Goal: Information Seeking & Learning: Learn about a topic

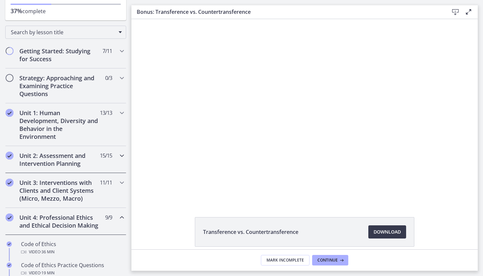
scroll to position [96, 0]
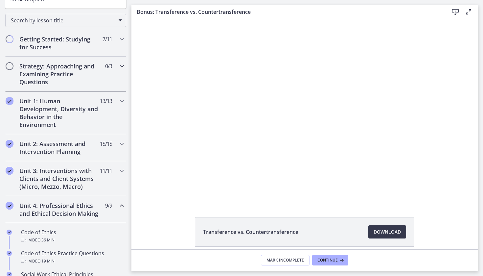
click at [77, 82] on h2 "Strategy: Approaching and Examining Practice Questions" at bounding box center [59, 74] width 80 height 24
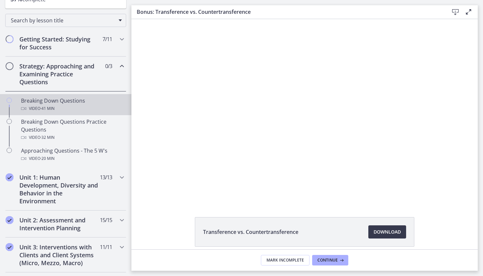
click at [94, 105] on div "Video · 41 min" at bounding box center [72, 109] width 103 height 8
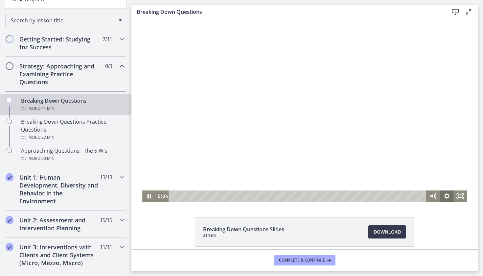
click at [411, 198] on icon "Show settings menu" at bounding box center [446, 196] width 13 height 12
click at [411, 144] on div "Click for sound @keyframes VOLUME_SMALL_WAVE_FLASH { 0% { opacity: 0; } 33% { o…" at bounding box center [304, 110] width 346 height 183
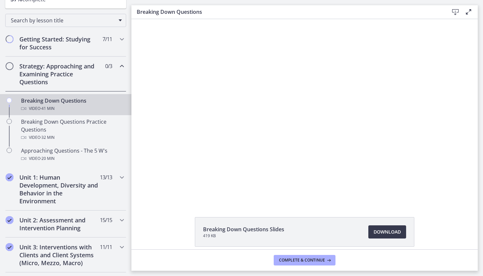
click at [411, 132] on div "Click for sound @keyframes VOLUME_SMALL_WAVE_FLASH { 0% { opacity: 0; } 33% { o…" at bounding box center [304, 110] width 346 height 183
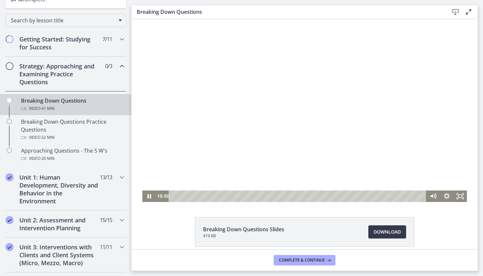
click at [356, 71] on div at bounding box center [304, 110] width 325 height 183
click at [218, 121] on div at bounding box center [304, 110] width 325 height 183
click at [243, 114] on div at bounding box center [304, 110] width 325 height 183
click at [277, 145] on div at bounding box center [304, 110] width 325 height 183
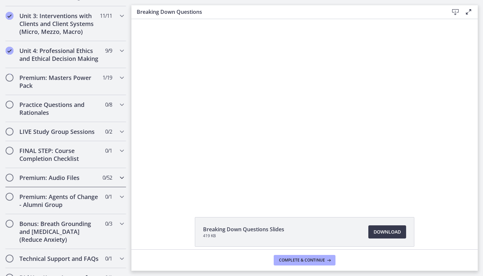
scroll to position [327, 0]
click at [122, 149] on icon "Chapters" at bounding box center [122, 150] width 8 height 8
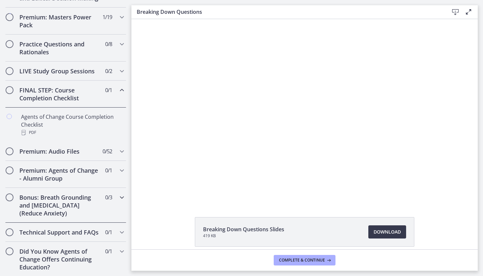
scroll to position [0, 0]
click at [35, 235] on h2 "Technical Support and FAQs" at bounding box center [59, 232] width 80 height 8
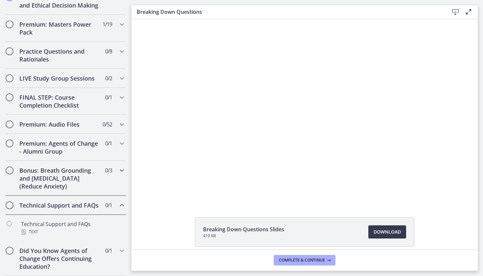
click at [100, 180] on div "Bonus: Breath Grounding and Guided Imagery (Reduce Anxiety) 0 / 3 Completed" at bounding box center [65, 178] width 121 height 35
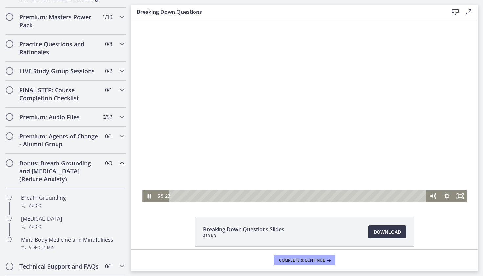
click at [171, 136] on div at bounding box center [304, 110] width 325 height 183
click at [242, 95] on div at bounding box center [304, 110] width 325 height 183
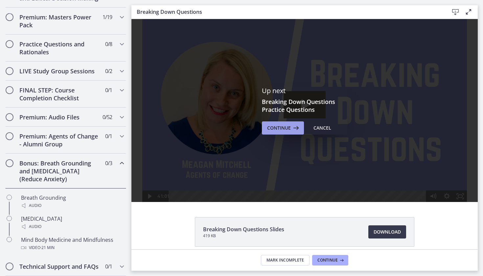
click at [285, 132] on button "Continue" at bounding box center [283, 127] width 42 height 13
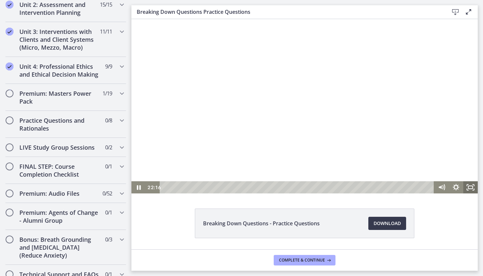
click at [411, 186] on icon "Fullscreen" at bounding box center [470, 187] width 14 height 12
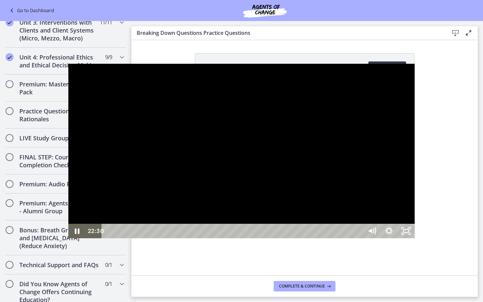
click at [399, 180] on div at bounding box center [241, 151] width 346 height 174
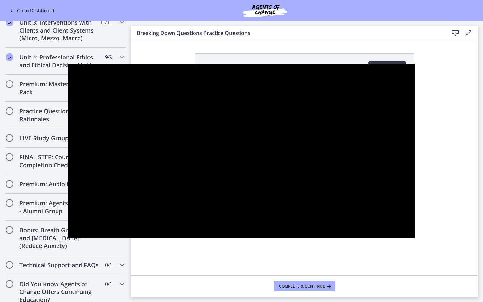
click at [400, 180] on div at bounding box center [241, 151] width 346 height 174
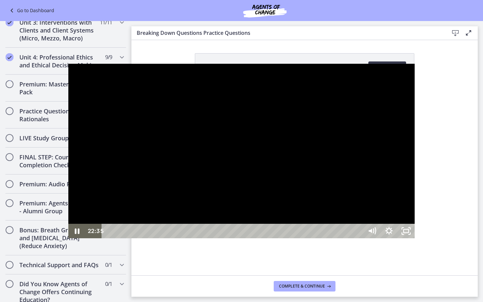
click at [358, 175] on div at bounding box center [241, 151] width 346 height 174
click at [330, 172] on div at bounding box center [241, 151] width 346 height 174
click at [411, 238] on icon "Unfullscreen" at bounding box center [406, 231] width 17 height 14
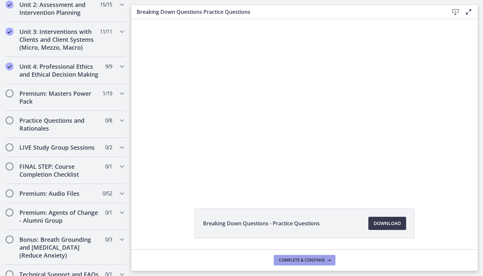
click at [325, 250] on icon at bounding box center [328, 259] width 7 height 5
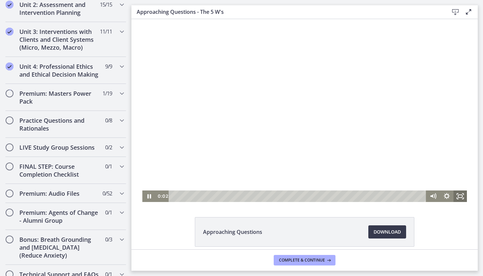
click at [411, 197] on icon "Fullscreen" at bounding box center [460, 196] width 13 height 12
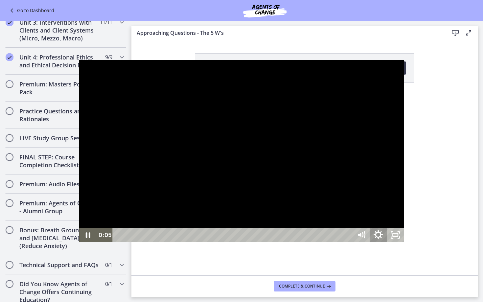
click at [388, 244] on icon "Show settings menu" at bounding box center [378, 234] width 20 height 17
click at [378, 213] on span "Speed" at bounding box center [367, 206] width 21 height 14
click at [404, 214] on label "2x" at bounding box center [378, 206] width 51 height 15
click at [404, 242] on icon "Unfullscreen" at bounding box center [395, 235] width 17 height 14
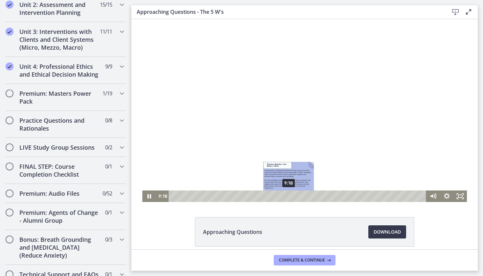
click at [289, 196] on div "9:18" at bounding box center [298, 196] width 249 height 12
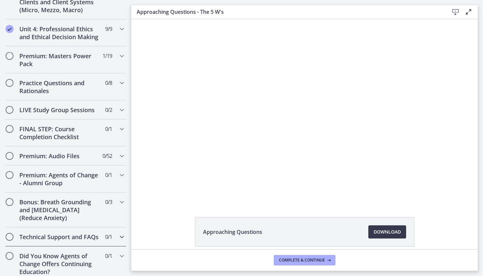
scroll to position [347, 0]
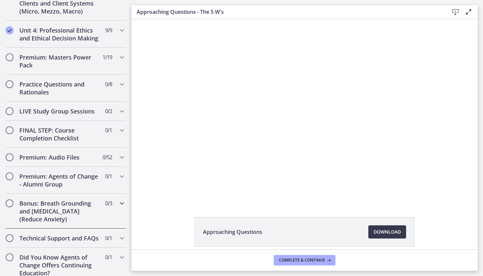
click at [91, 218] on h2 "Bonus: Breath Grounding and [MEDICAL_DATA] (Reduce Anxiety)" at bounding box center [59, 211] width 80 height 24
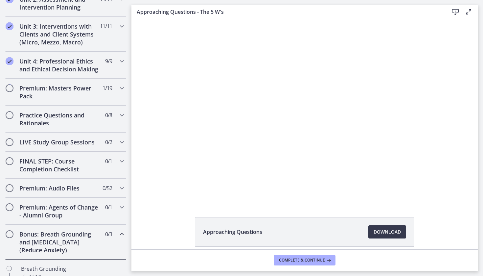
scroll to position [240, 0]
click at [84, 169] on h2 "FINAL STEP: Course Completion Checklist" at bounding box center [59, 165] width 80 height 16
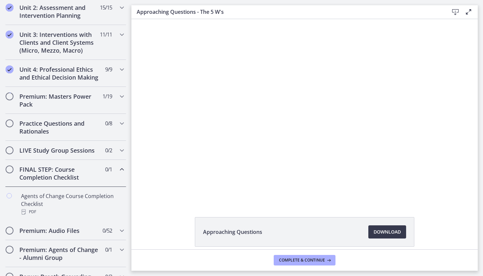
scroll to position [231, 0]
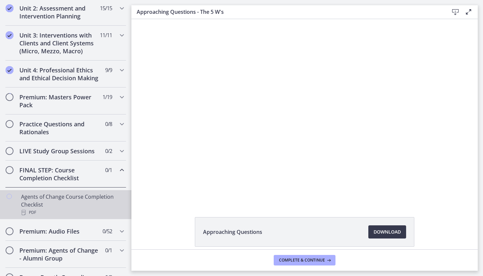
click at [76, 206] on div "Agents of Change Course Completion Checklist PDF" at bounding box center [72, 205] width 103 height 24
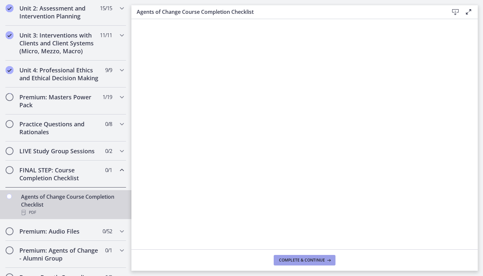
click at [293, 250] on span "Complete & continue" at bounding box center [302, 259] width 46 height 5
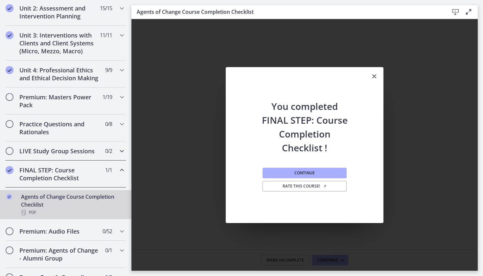
click at [77, 152] on h2 "LIVE Study Group Sessions" at bounding box center [59, 151] width 80 height 8
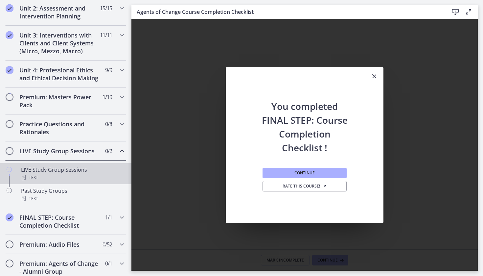
click at [83, 170] on div "LIVE Study Group Sessions Text" at bounding box center [72, 174] width 103 height 16
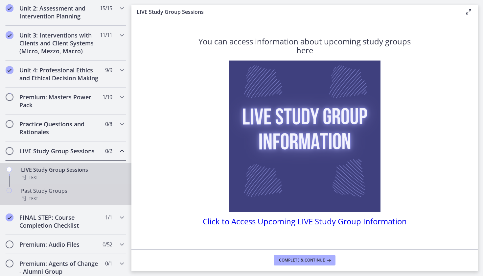
click at [82, 191] on div "Past Study Groups Text" at bounding box center [72, 195] width 103 height 16
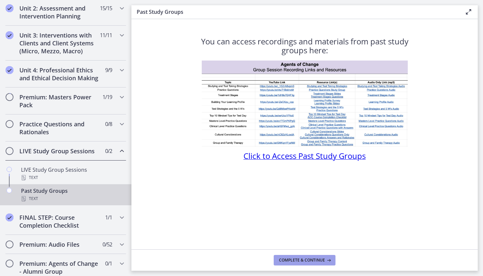
click at [313, 250] on button "Complete & continue" at bounding box center [305, 260] width 62 height 11
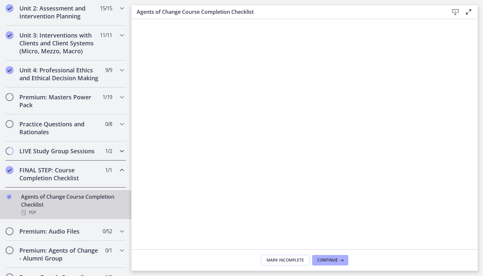
click at [82, 153] on h2 "LIVE Study Group Sessions" at bounding box center [59, 151] width 80 height 8
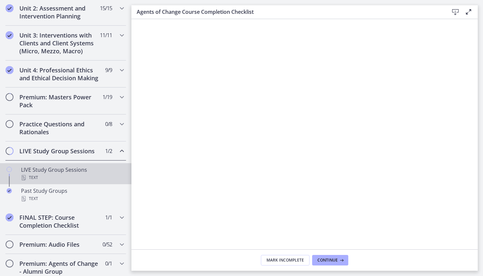
click at [86, 173] on div "LIVE Study Group Sessions Text" at bounding box center [72, 174] width 103 height 16
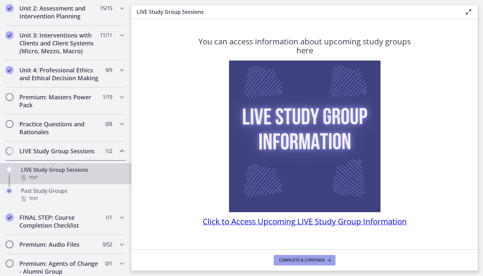
click at [289, 250] on span "Complete & continue" at bounding box center [302, 259] width 46 height 5
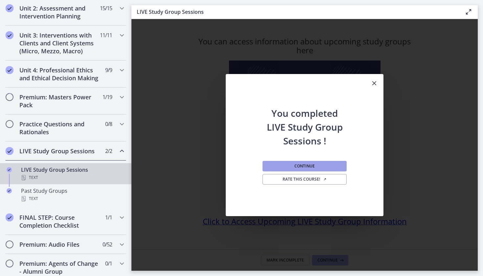
click at [306, 164] on span "Continue" at bounding box center [304, 165] width 20 height 5
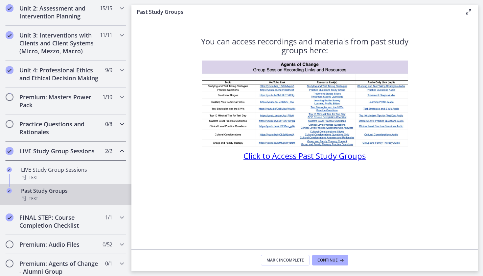
click at [76, 124] on h2 "Practice Questions and Rationales" at bounding box center [59, 128] width 80 height 16
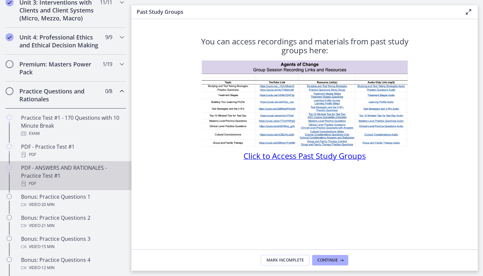
scroll to position [266, 0]
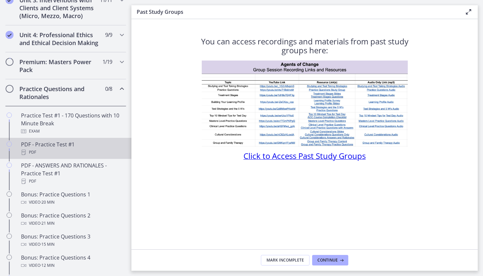
click at [91, 138] on link "PDF - Practice Test #1 PDF" at bounding box center [65, 148] width 131 height 21
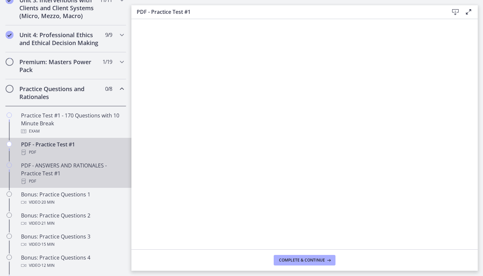
click at [92, 169] on div "PDF - ANSWERS AND RATIONALES - Practice Test #1 PDF" at bounding box center [72, 173] width 103 height 24
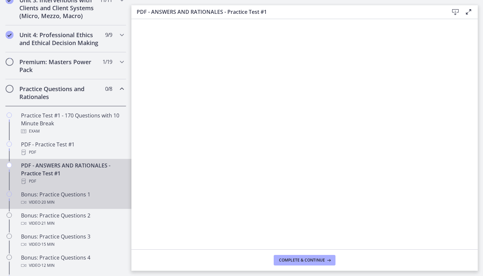
click at [89, 199] on div "Video · 20 min" at bounding box center [72, 202] width 103 height 8
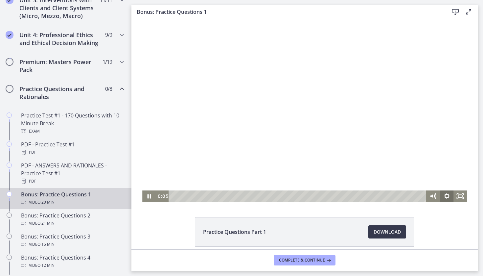
click at [411, 196] on icon "Show settings menu" at bounding box center [447, 196] width 6 height 6
click at [411, 175] on span "Speed" at bounding box center [438, 173] width 17 height 12
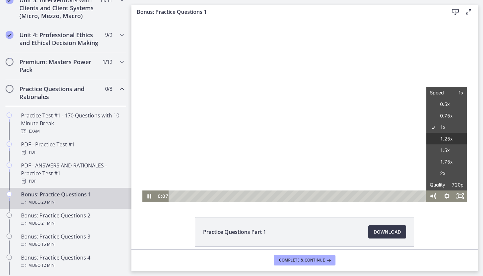
click at [411, 139] on label "1.25x" at bounding box center [447, 139] width 41 height 12
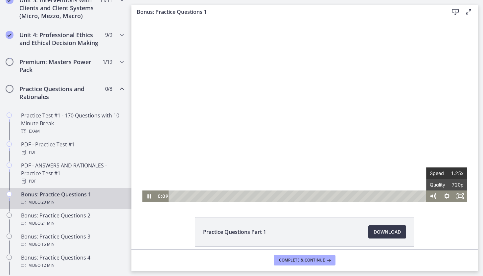
click at [411, 174] on span "Speed" at bounding box center [438, 173] width 17 height 12
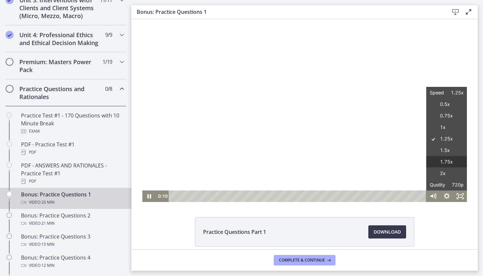
click at [411, 165] on label "1.75x" at bounding box center [447, 162] width 41 height 12
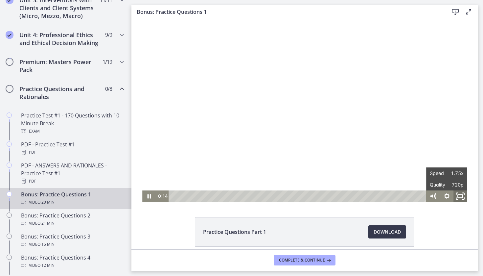
click at [411, 199] on icon "Fullscreen" at bounding box center [460, 196] width 16 height 14
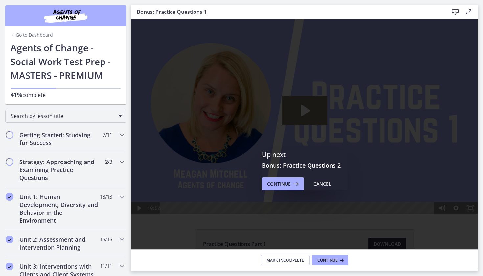
scroll to position [266, 0]
